Goal: Entertainment & Leisure: Consume media (video, audio)

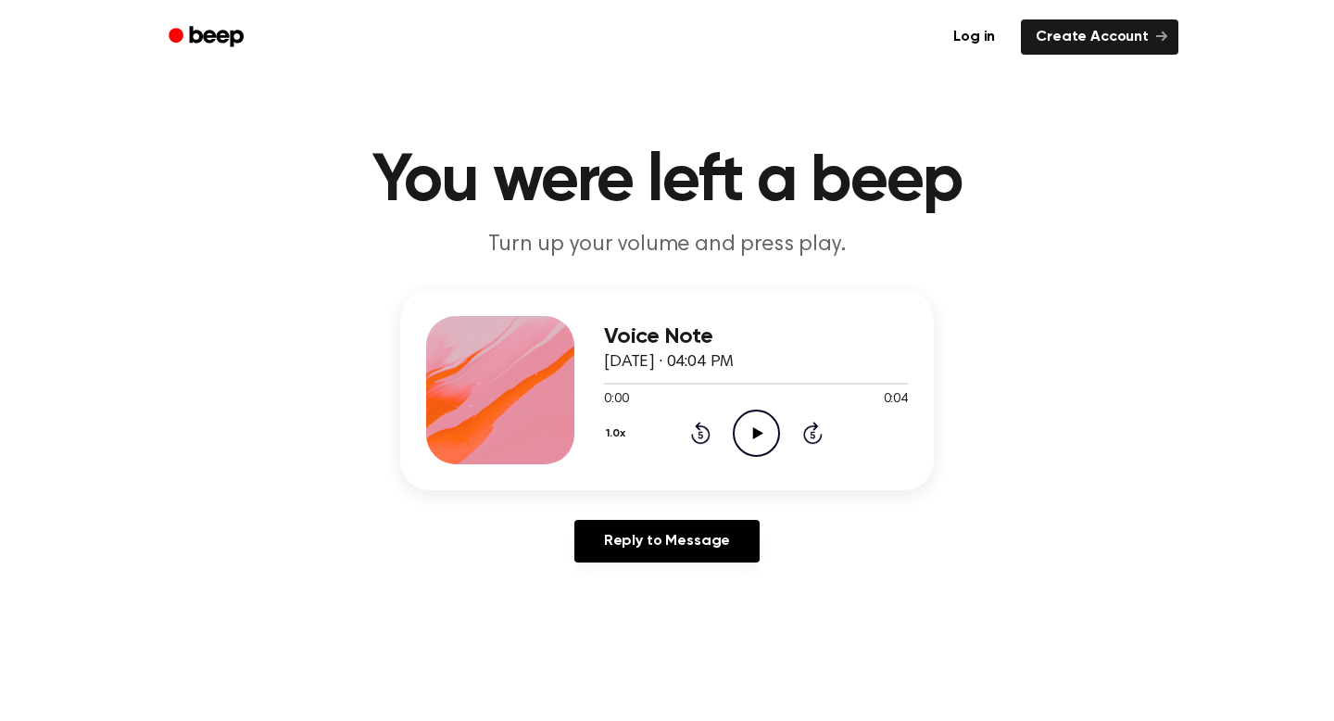
click at [753, 433] on icon at bounding box center [757, 433] width 10 height 12
click at [765, 439] on icon "Pause Audio" at bounding box center [756, 433] width 47 height 47
click at [766, 427] on icon "Play Audio" at bounding box center [756, 433] width 47 height 47
drag, startPoint x: 766, startPoint y: 427, endPoint x: 764, endPoint y: 436, distance: 9.7
click at [764, 436] on icon "Play Audio" at bounding box center [756, 433] width 47 height 47
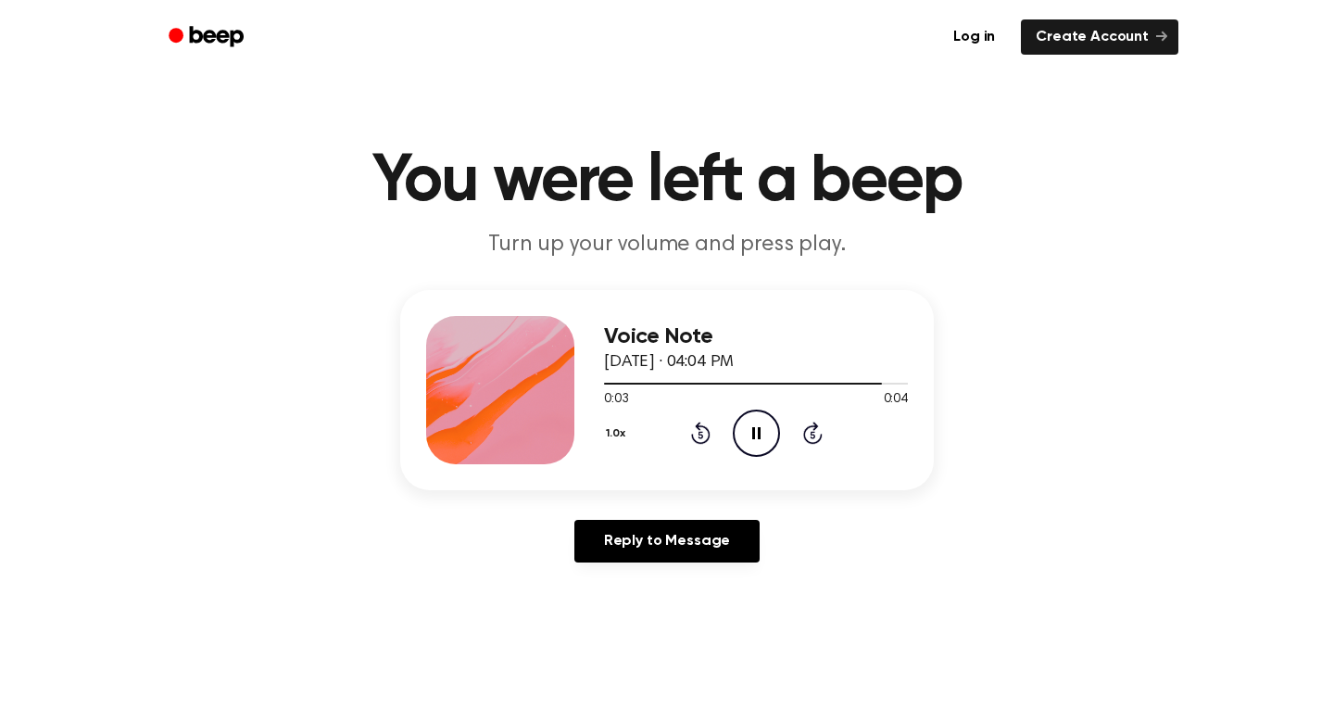
click at [764, 438] on icon "Pause Audio" at bounding box center [756, 433] width 47 height 47
click at [731, 427] on div "1.0x Rewind 5 seconds Play Audio Skip 5 seconds" at bounding box center [756, 433] width 304 height 47
click at [743, 427] on icon "Play Audio" at bounding box center [756, 433] width 47 height 47
click at [761, 437] on icon "Play Audio" at bounding box center [756, 433] width 47 height 47
click at [774, 430] on icon "Play Audio" at bounding box center [756, 433] width 47 height 47
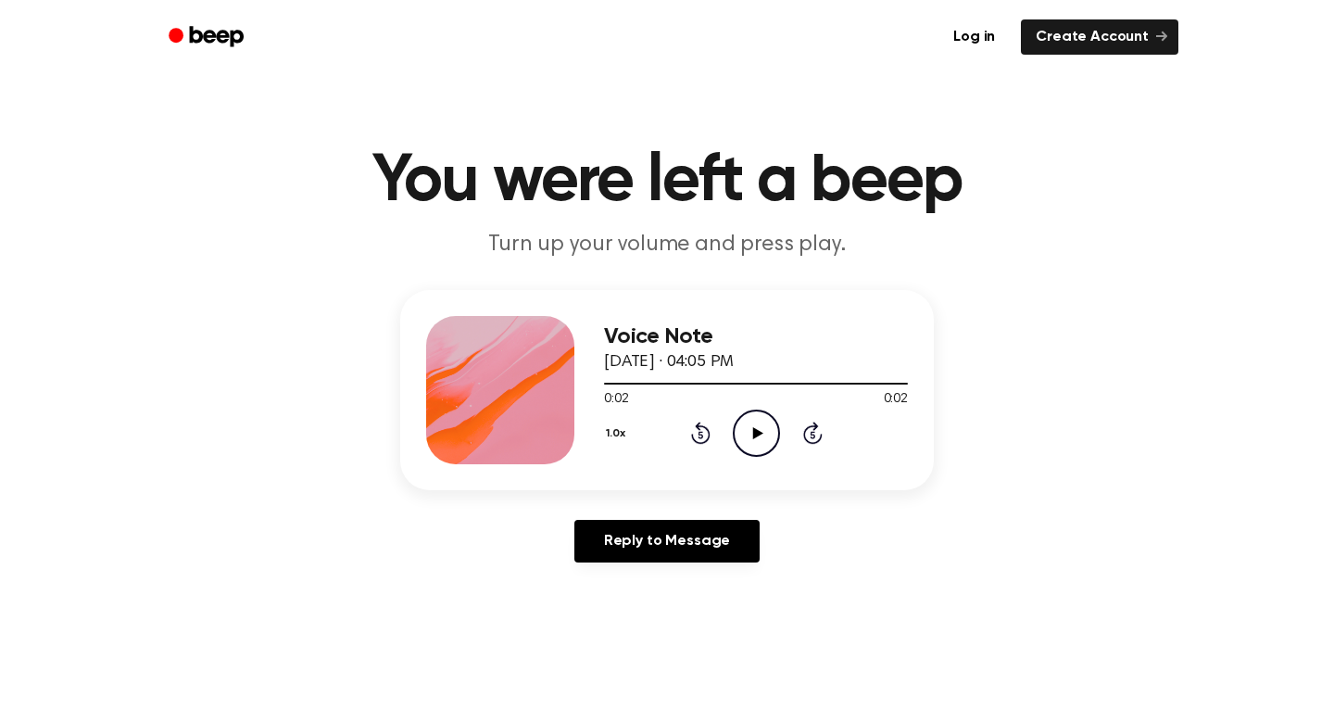
click at [769, 438] on icon "Play Audio" at bounding box center [756, 433] width 47 height 47
click at [759, 445] on icon "Play Audio" at bounding box center [756, 433] width 47 height 47
click at [754, 440] on icon "Play Audio" at bounding box center [756, 433] width 47 height 47
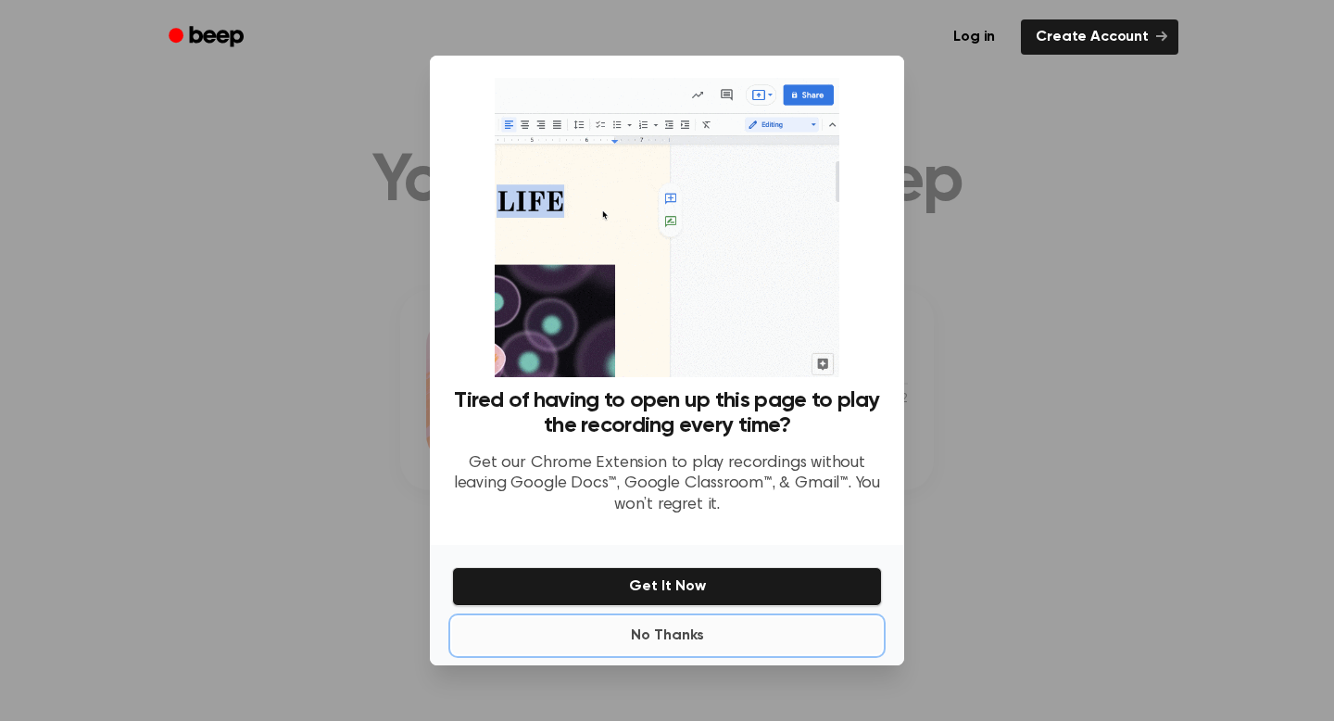
click at [666, 652] on button "No Thanks" at bounding box center [667, 635] width 430 height 37
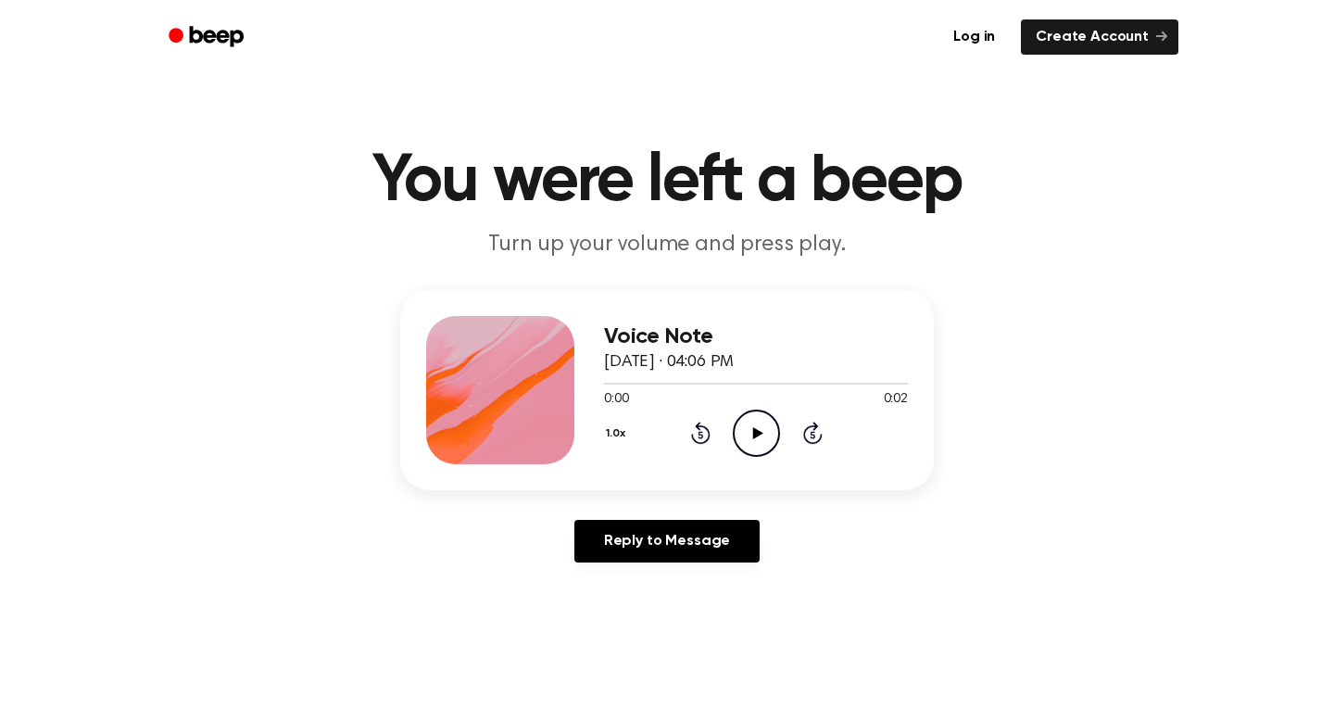
click at [766, 429] on icon "Play Audio" at bounding box center [756, 433] width 47 height 47
click at [753, 426] on icon "Play Audio" at bounding box center [756, 433] width 47 height 47
click at [769, 422] on icon "Play Audio" at bounding box center [756, 433] width 47 height 47
